Goal: Task Accomplishment & Management: Manage account settings

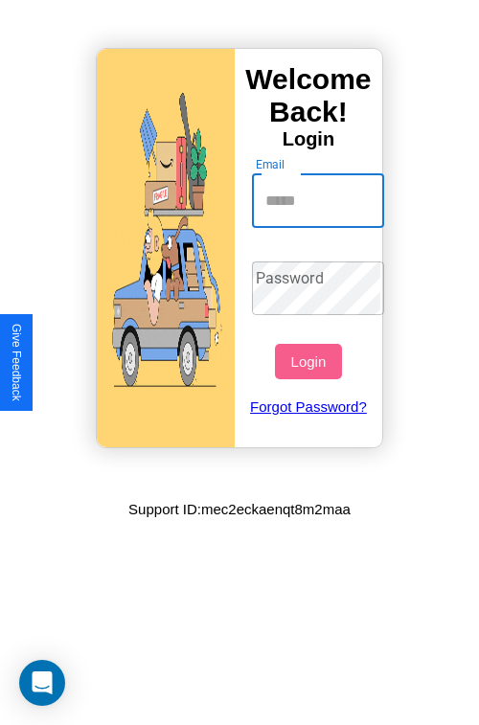
click at [320, 200] on input "Email" at bounding box center [318, 201] width 133 height 54
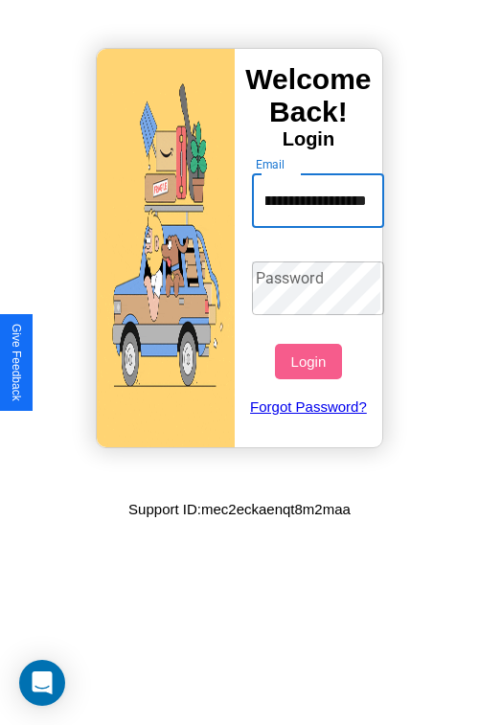
scroll to position [0, 126]
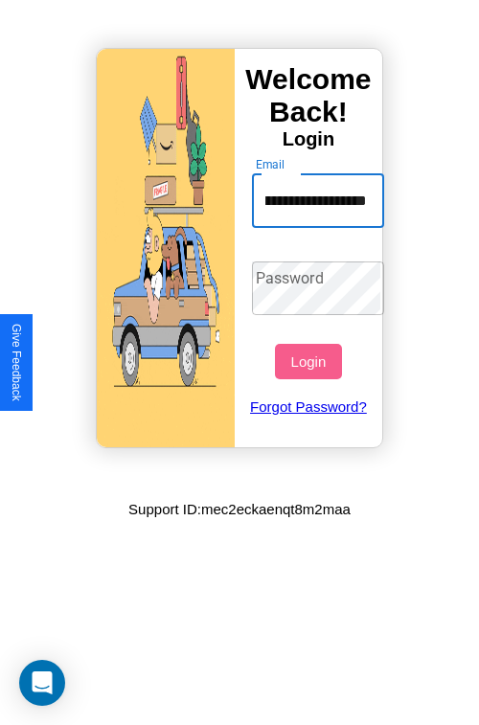
type input "**********"
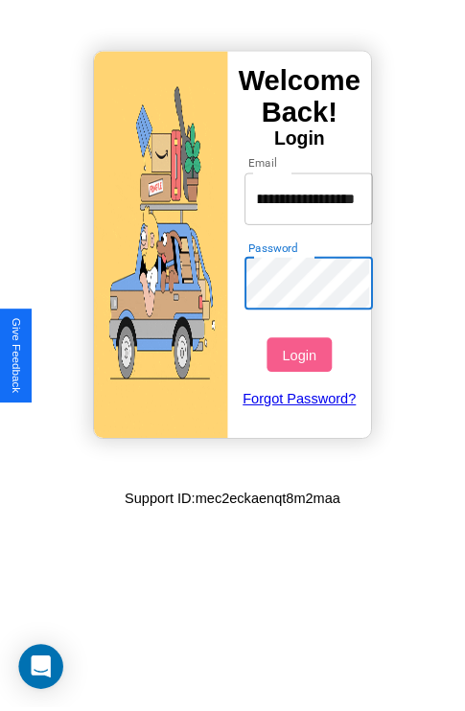
scroll to position [0, 0]
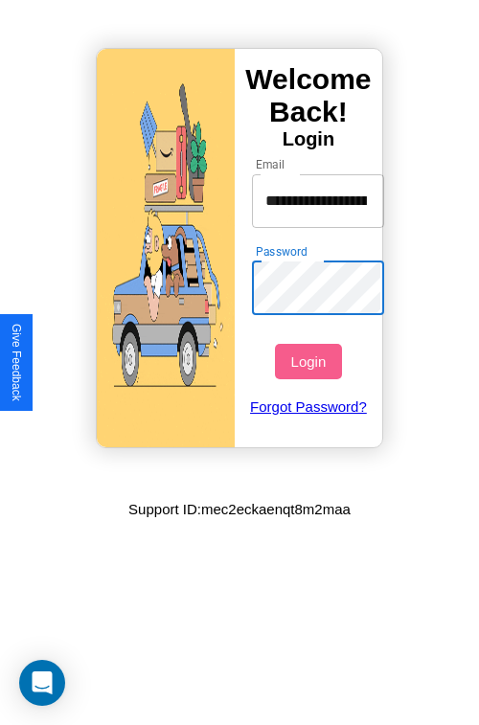
click at [310, 361] on button "Login" at bounding box center [308, 361] width 66 height 35
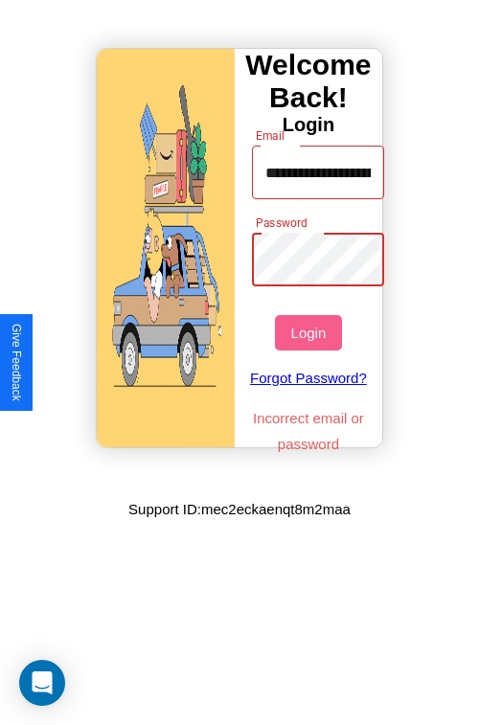
click at [310, 332] on button "Login" at bounding box center [308, 332] width 66 height 35
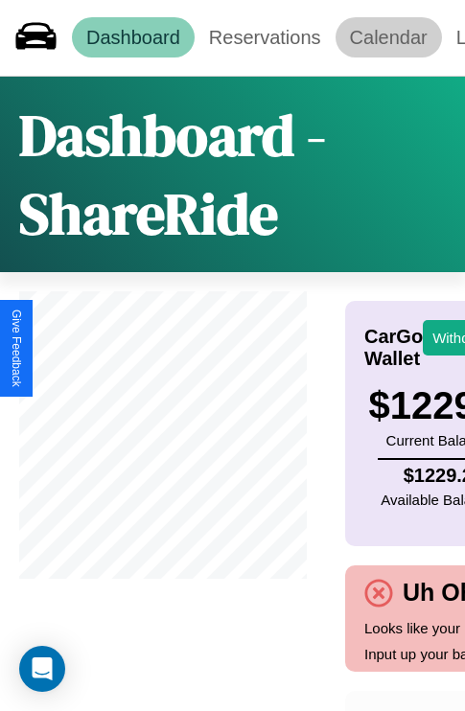
click at [388, 37] on link "Calendar" at bounding box center [388, 37] width 106 height 40
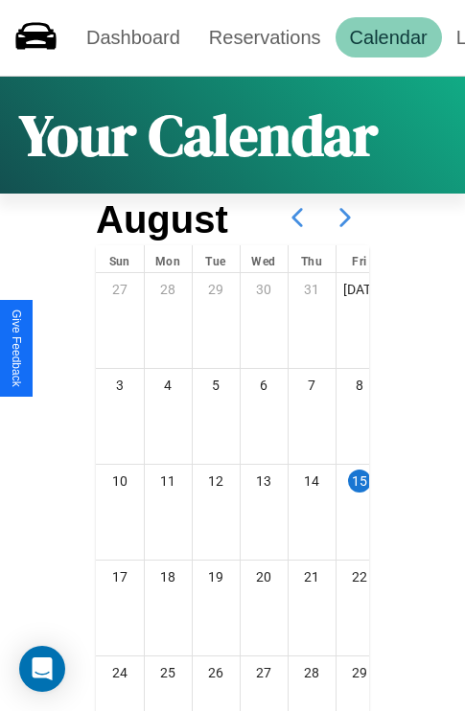
click at [345, 217] on icon at bounding box center [345, 217] width 48 height 48
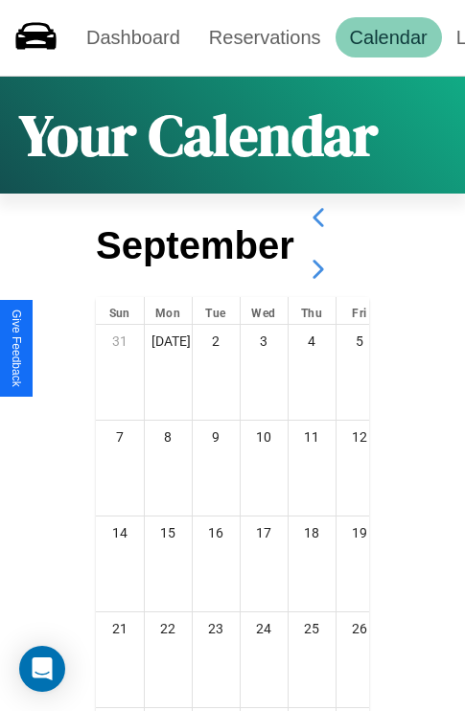
click at [317, 269] on icon at bounding box center [318, 269] width 48 height 48
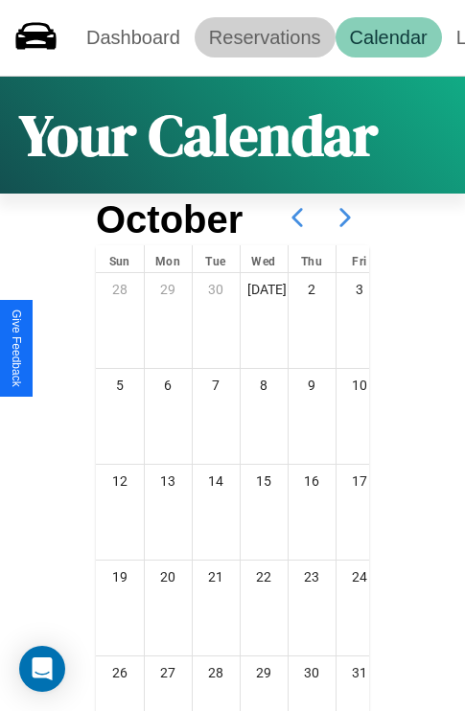
click at [264, 37] on link "Reservations" at bounding box center [264, 37] width 141 height 40
